Goal: Task Accomplishment & Management: Manage account settings

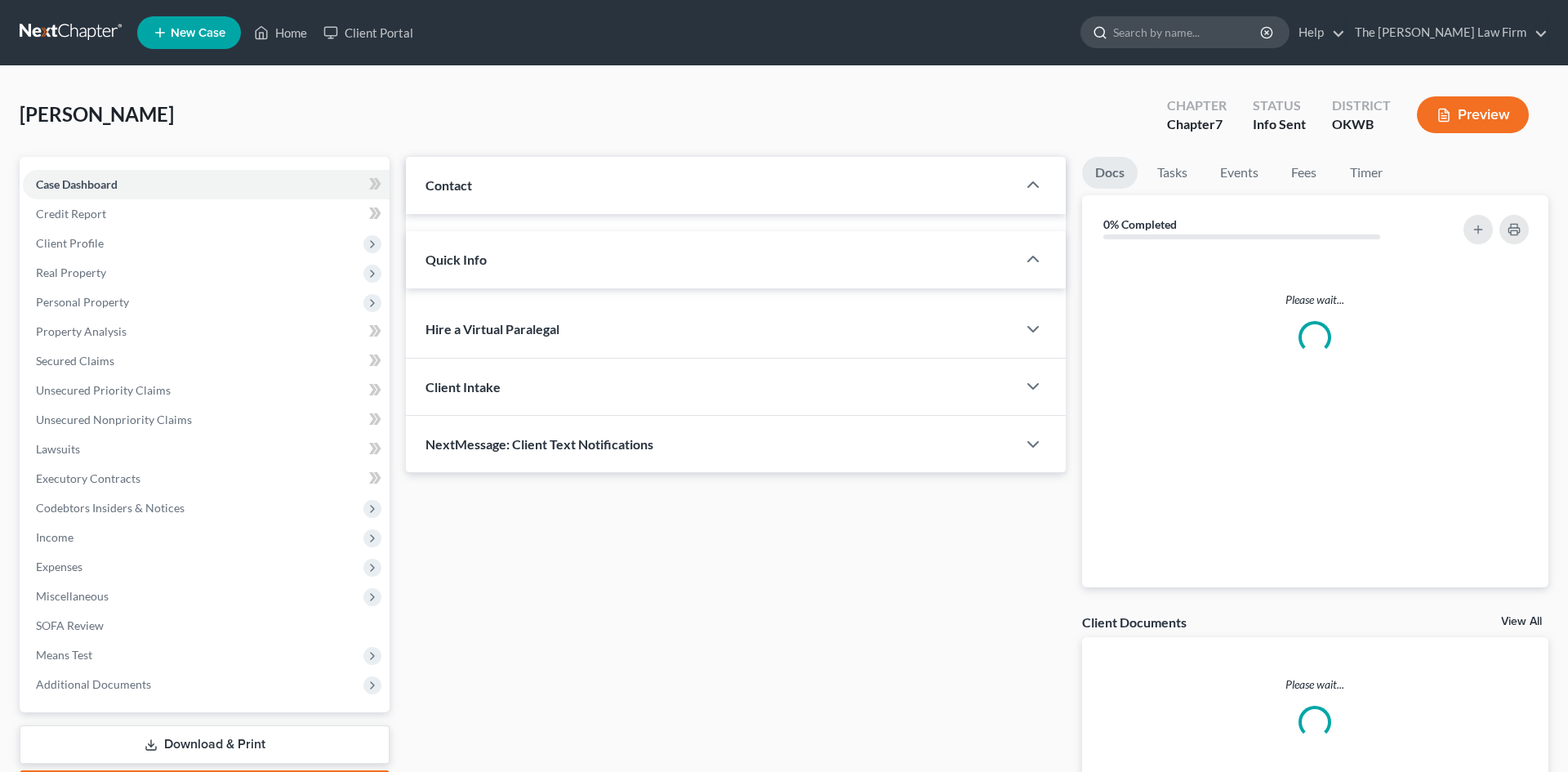
click at [1190, 27] on input "search" at bounding box center [1188, 32] width 150 height 30
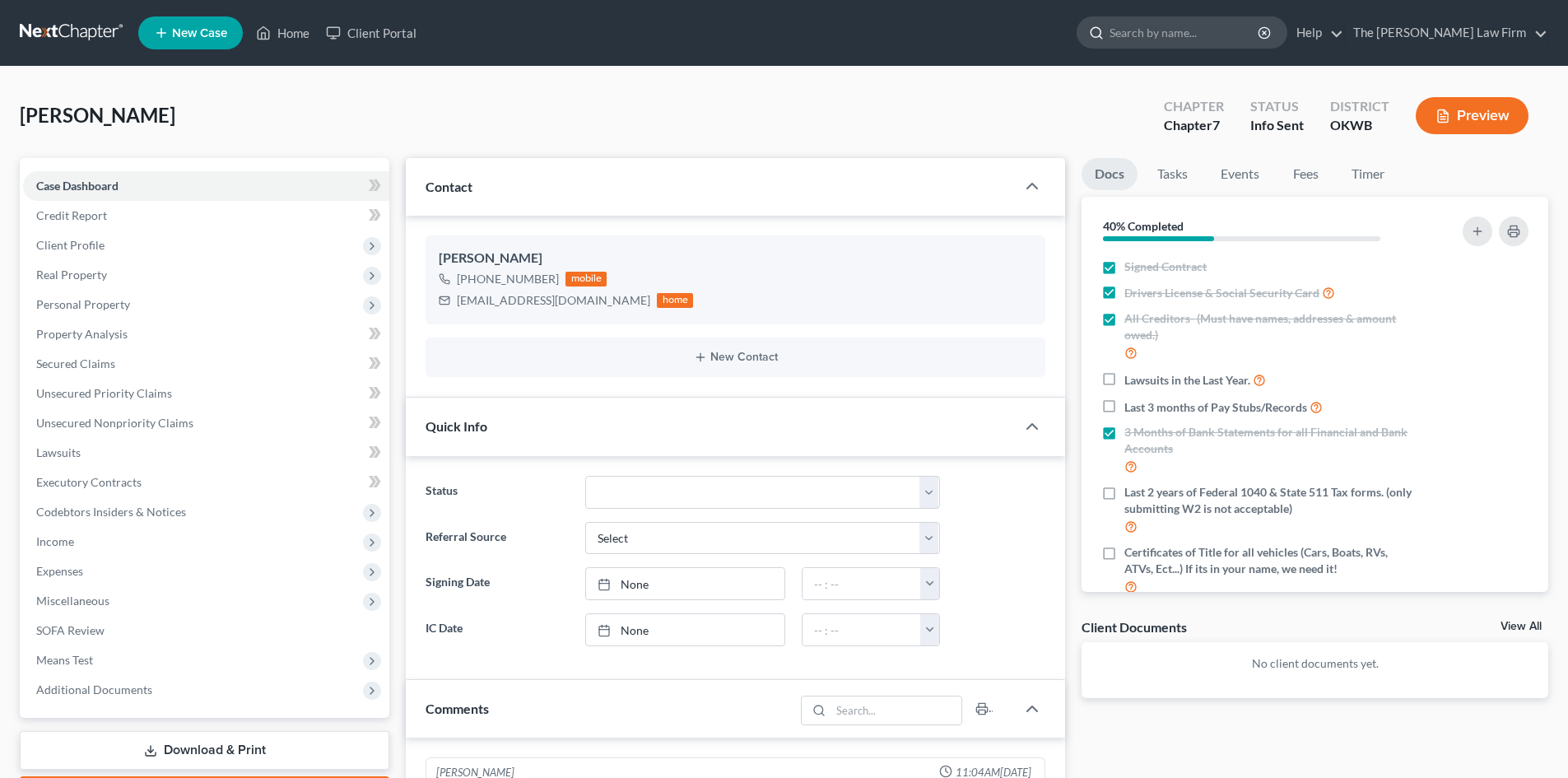
click at [1199, 28] on input "search" at bounding box center [1184, 32] width 151 height 31
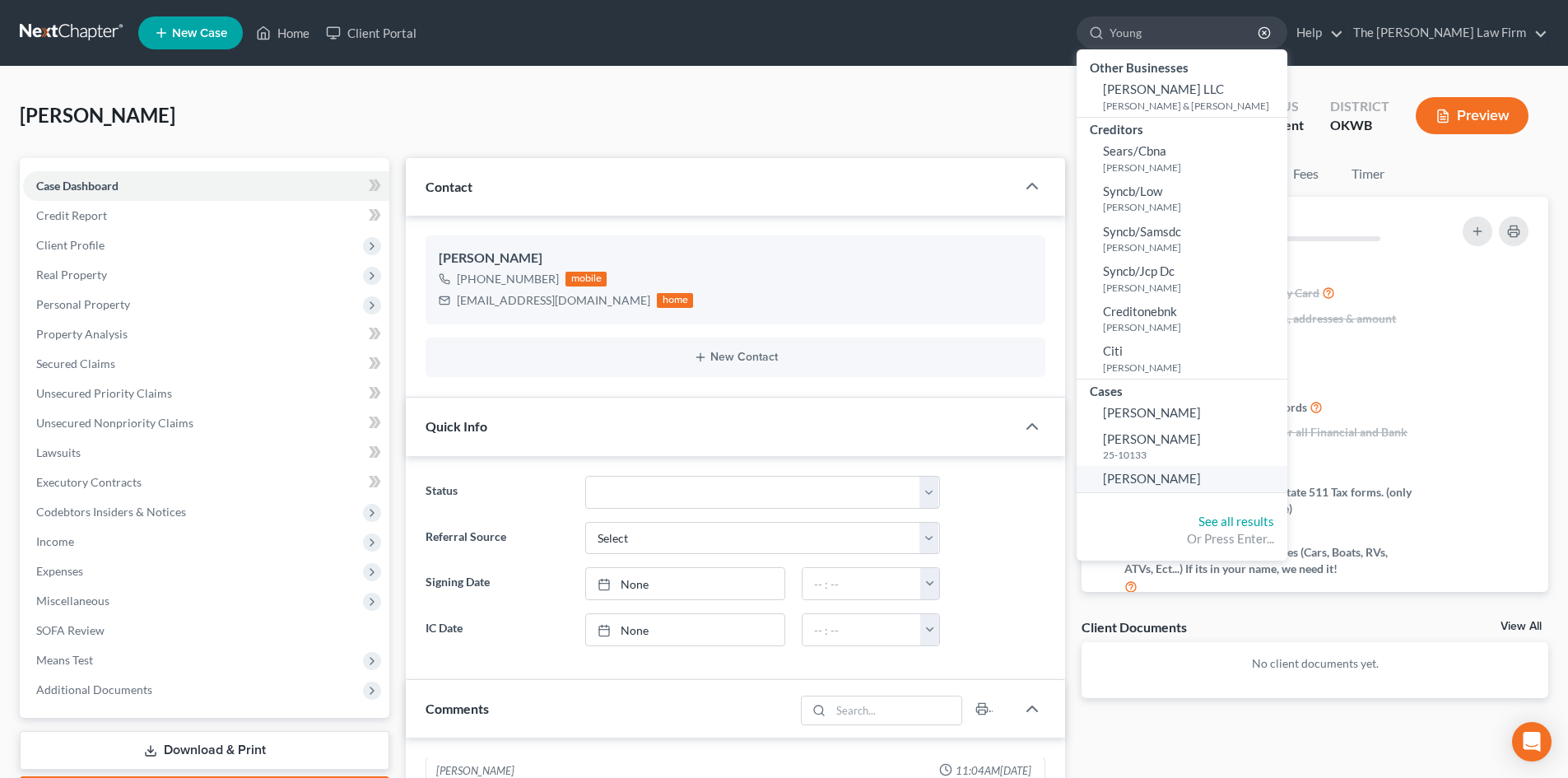
type input "Young"
click at [1200, 480] on span "[PERSON_NAME]" at bounding box center [1151, 478] width 98 height 14
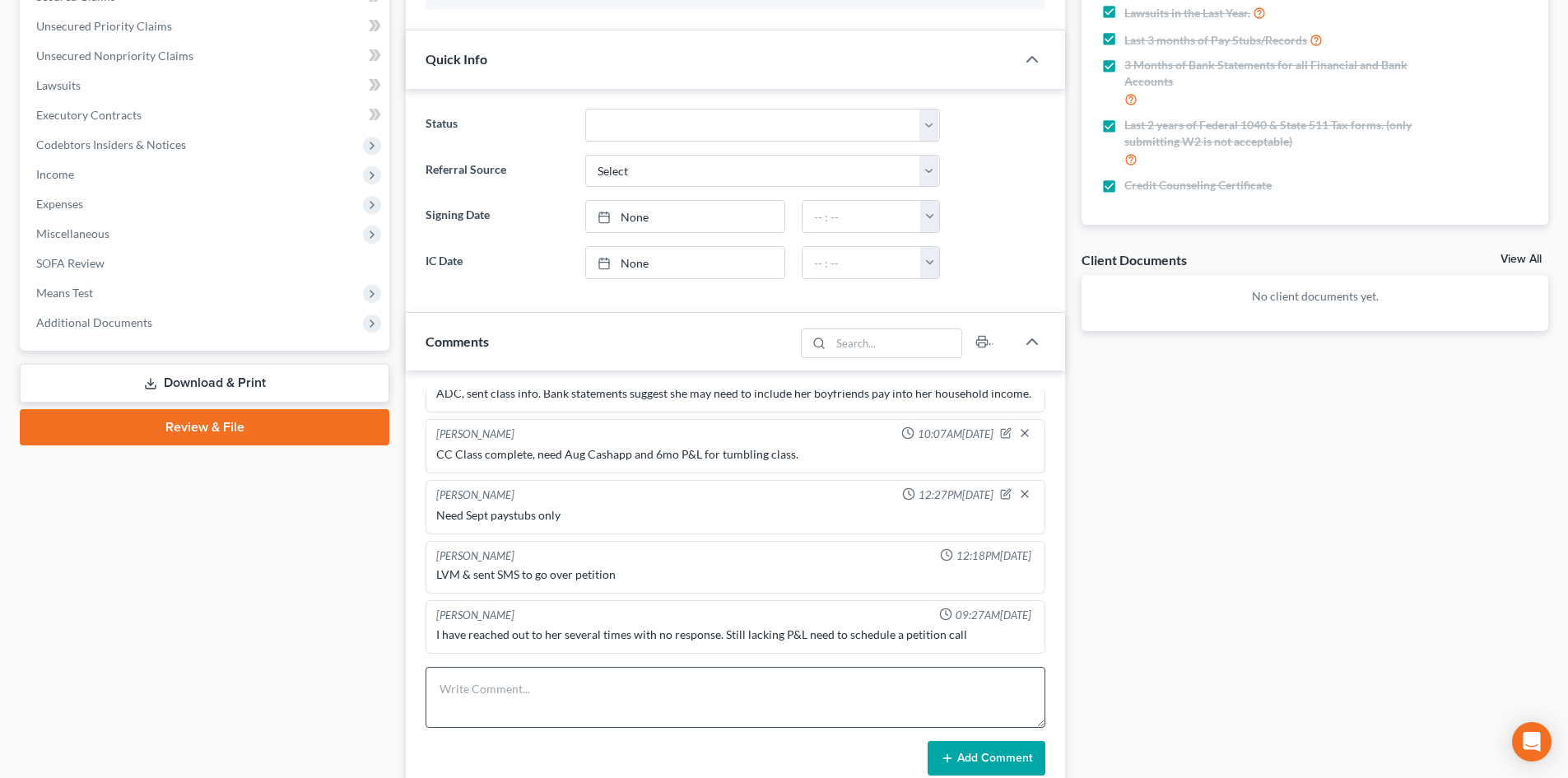
scroll to position [494, 0]
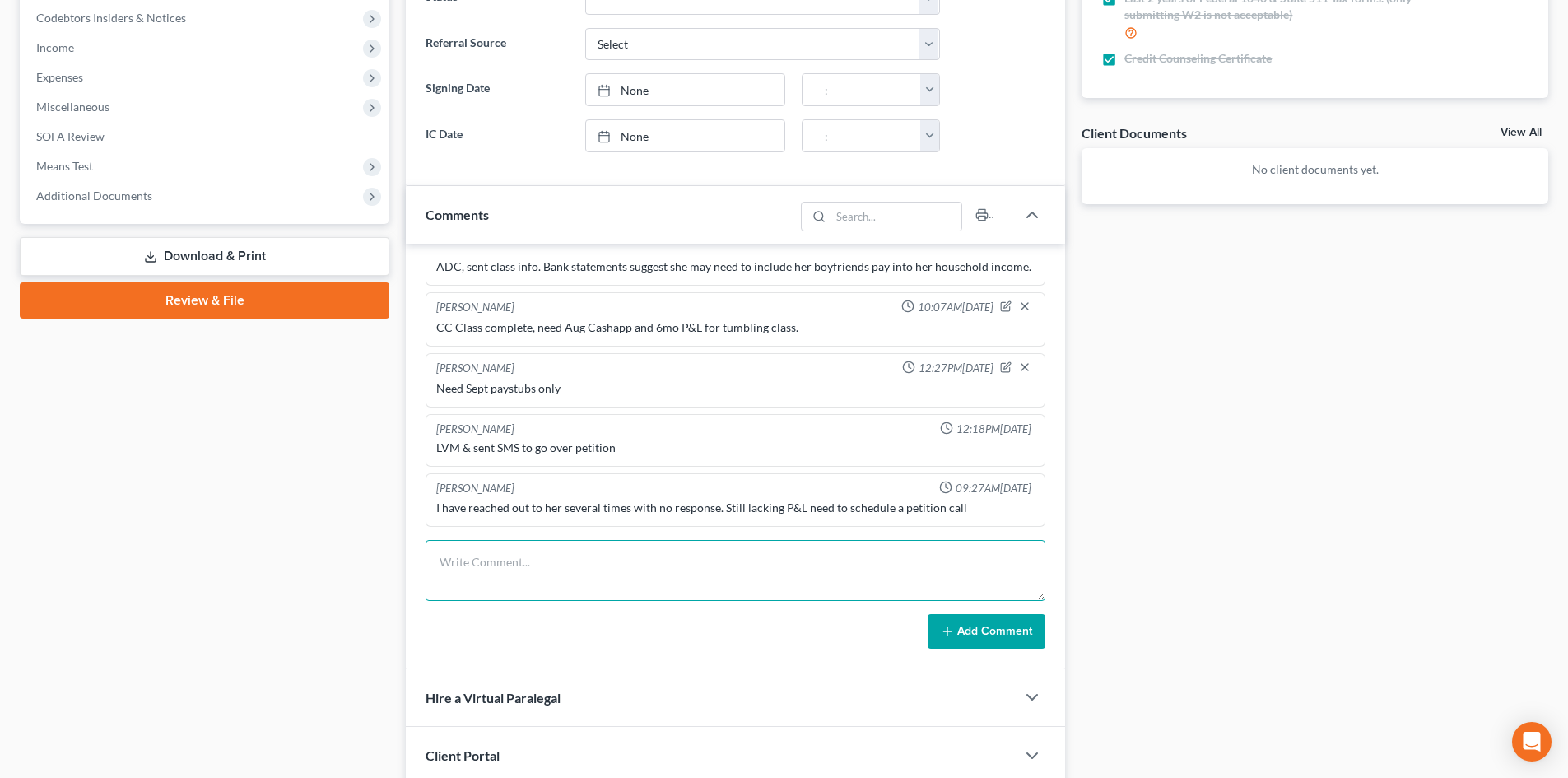
click at [531, 560] on textarea at bounding box center [735, 570] width 620 height 61
type textarea "Reached out and requested updated financials. Clt adv will send in docs for gap…"
click at [972, 632] on button "Add Comment" at bounding box center [986, 631] width 117 height 35
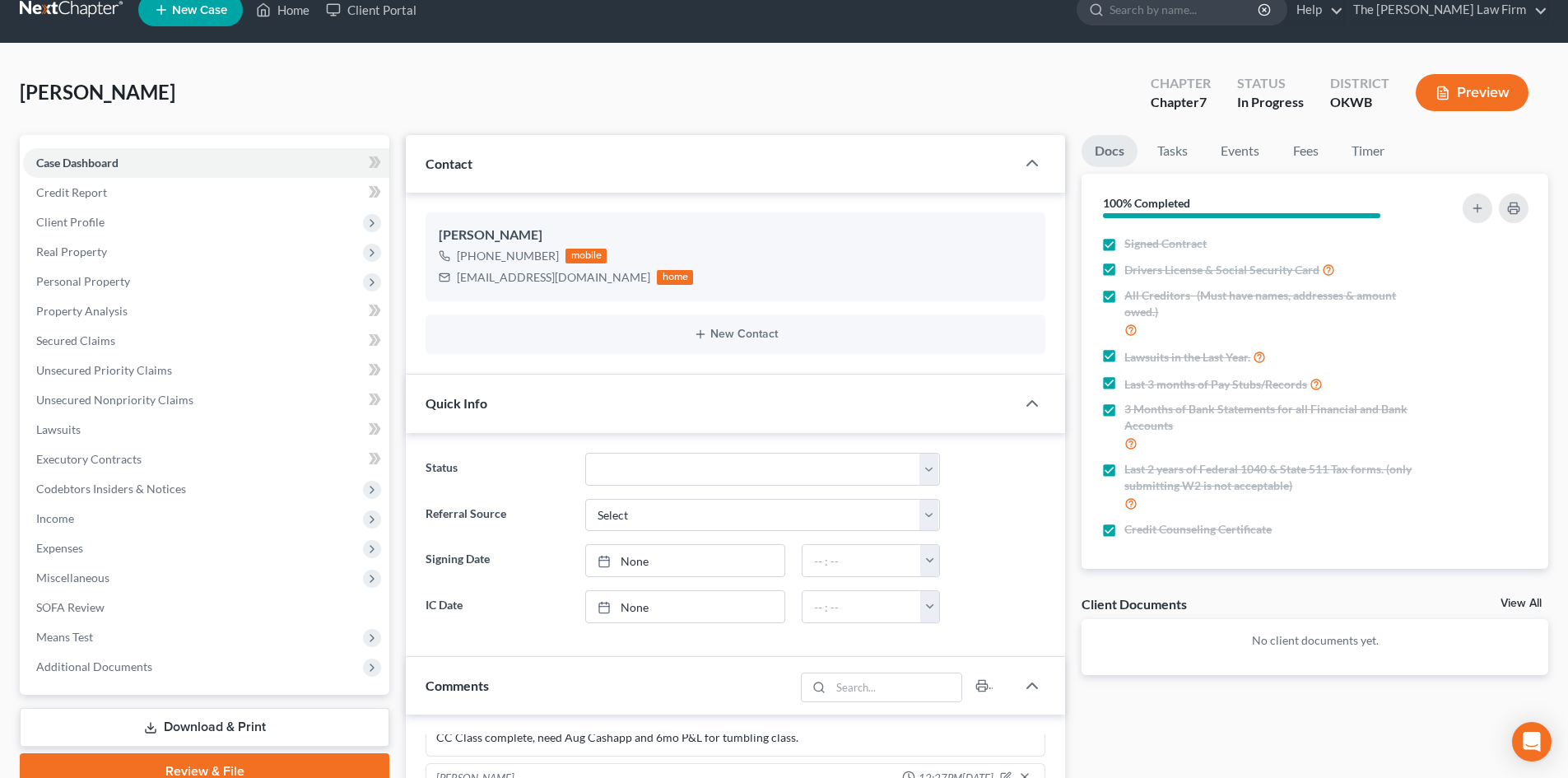
scroll to position [0, 0]
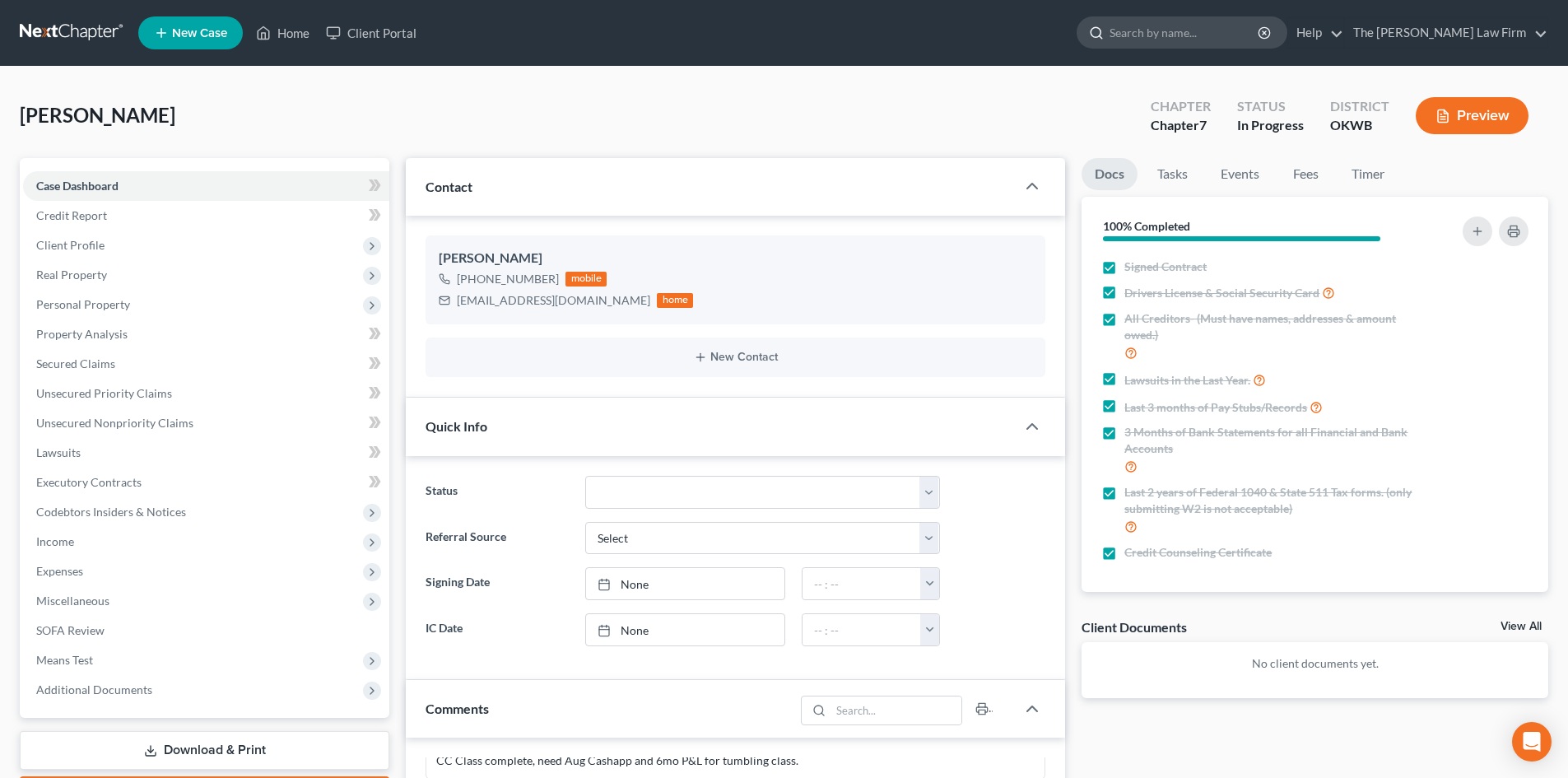
click at [1233, 31] on input "search" at bounding box center [1184, 32] width 151 height 31
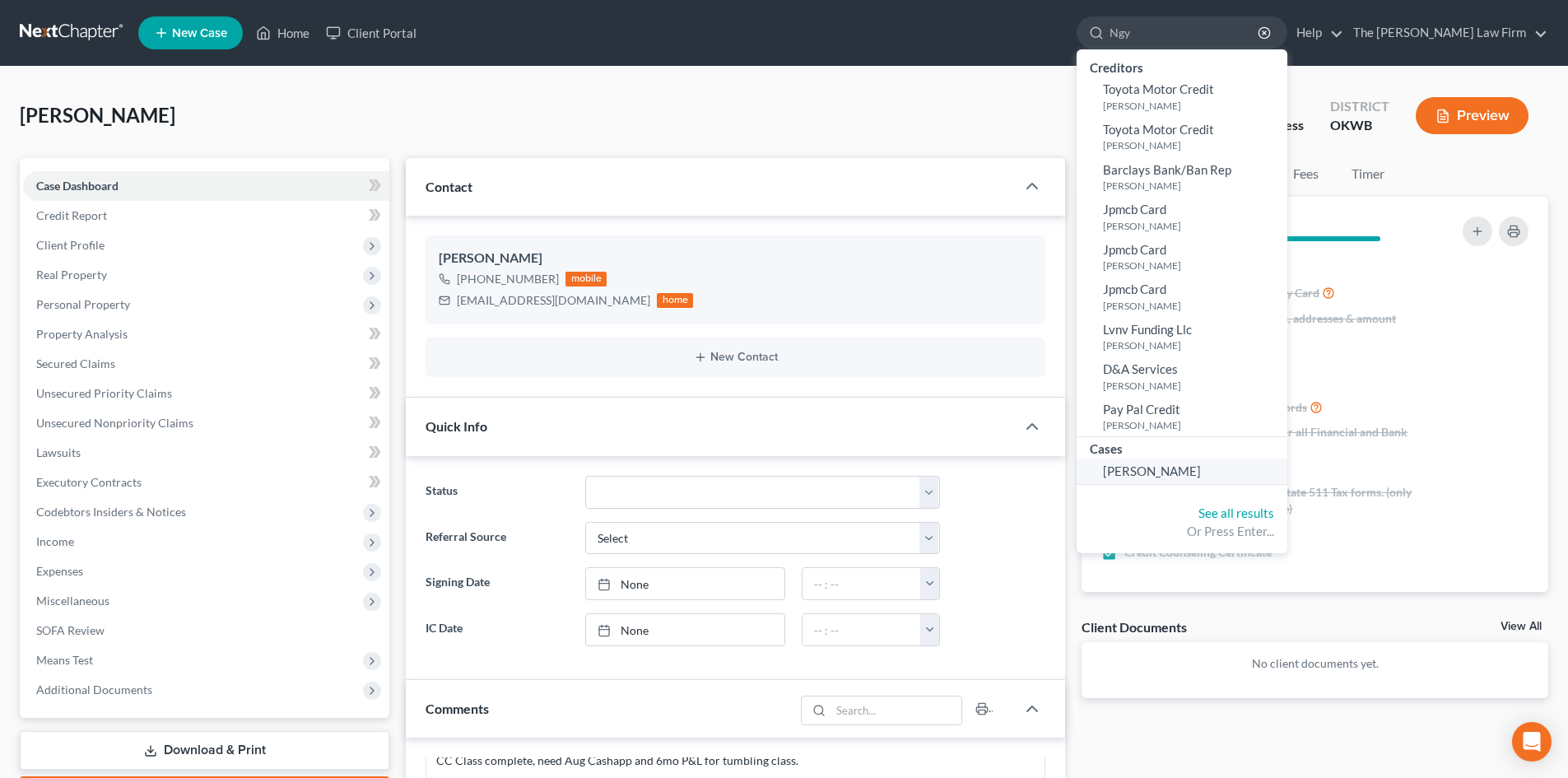
type input "Ngy"
click at [1182, 466] on span "[PERSON_NAME]" at bounding box center [1151, 470] width 98 height 14
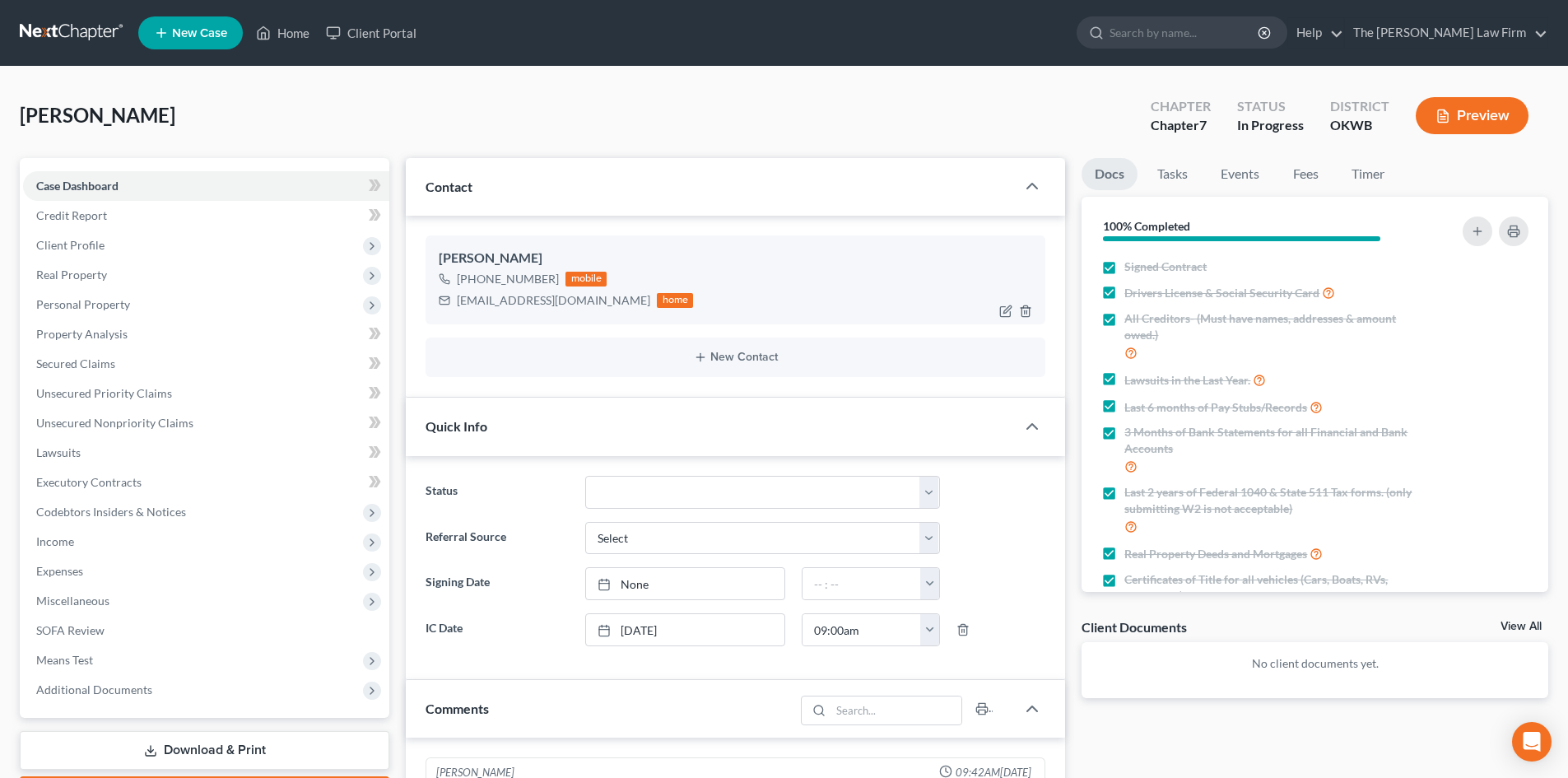
scroll to position [1473, 0]
click at [120, 247] on span "Client Profile" at bounding box center [206, 245] width 366 height 30
click at [89, 185] on span "Case Dashboard" at bounding box center [77, 186] width 83 height 14
click at [372, 246] on icon at bounding box center [371, 245] width 13 height 13
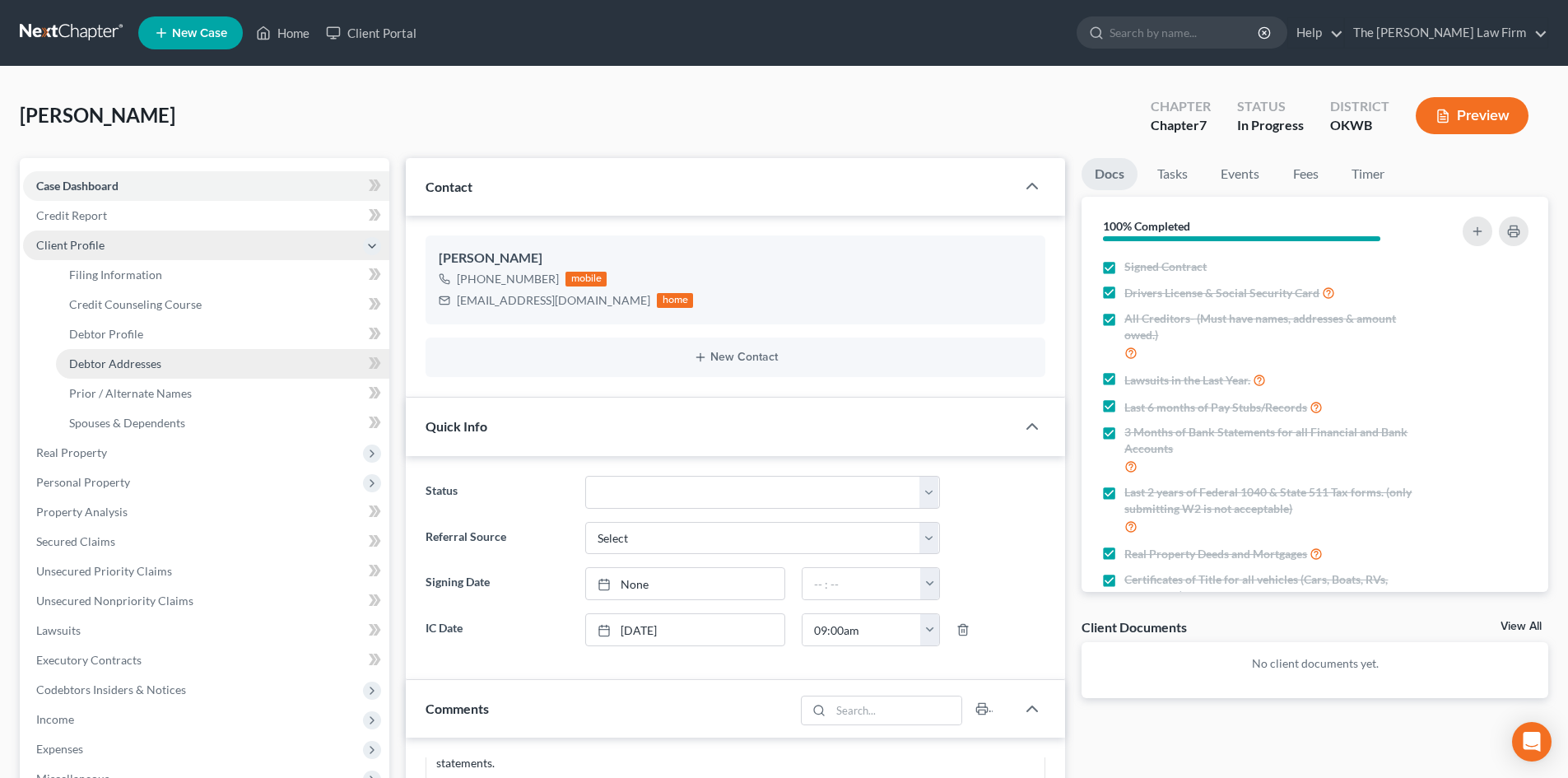
click at [145, 360] on span "Debtor Addresses" at bounding box center [115, 363] width 92 height 14
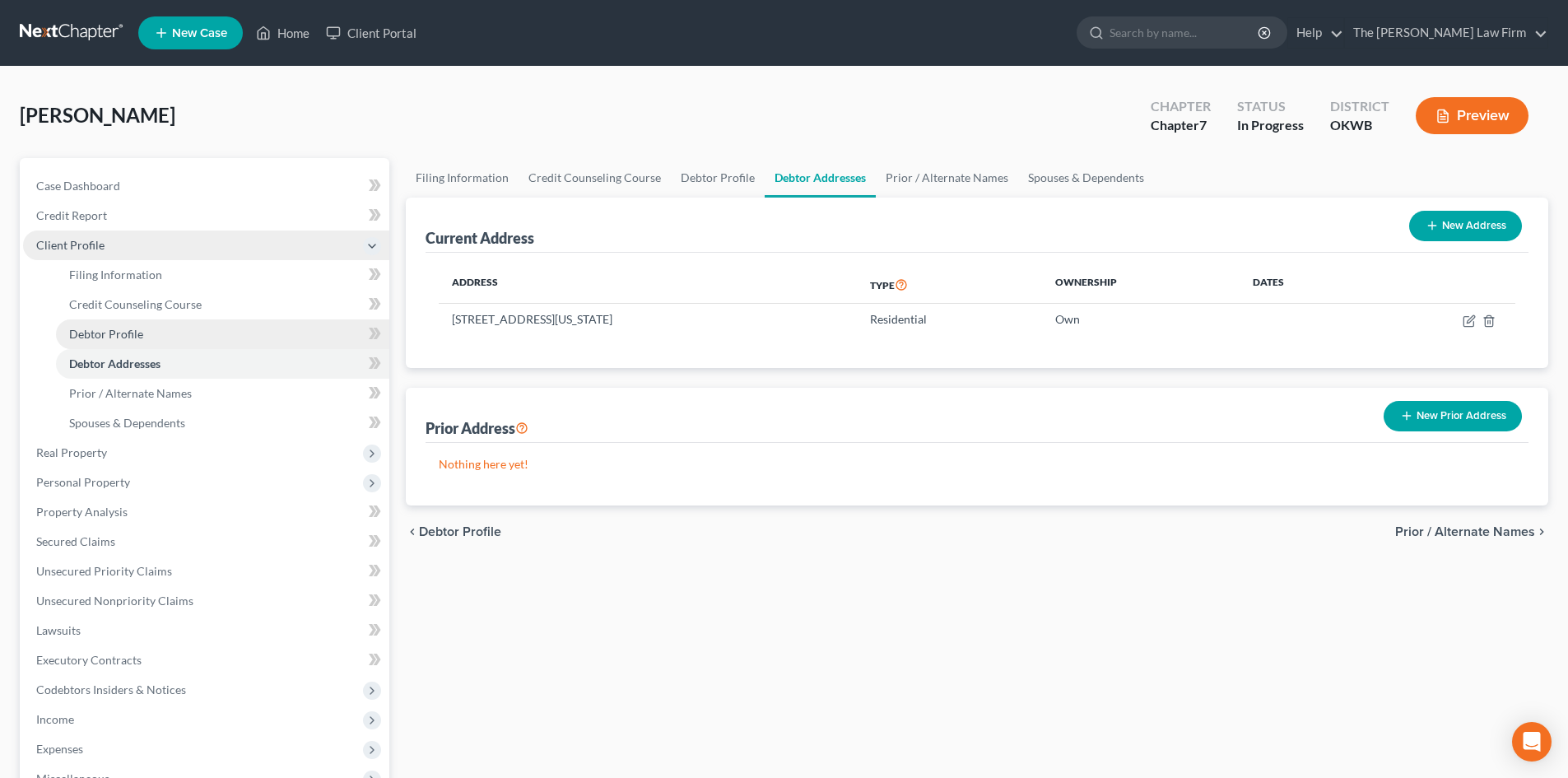
click at [139, 346] on link "Debtor Profile" at bounding box center [223, 334] width 334 height 30
select select "0"
